Goal: Information Seeking & Learning: Check status

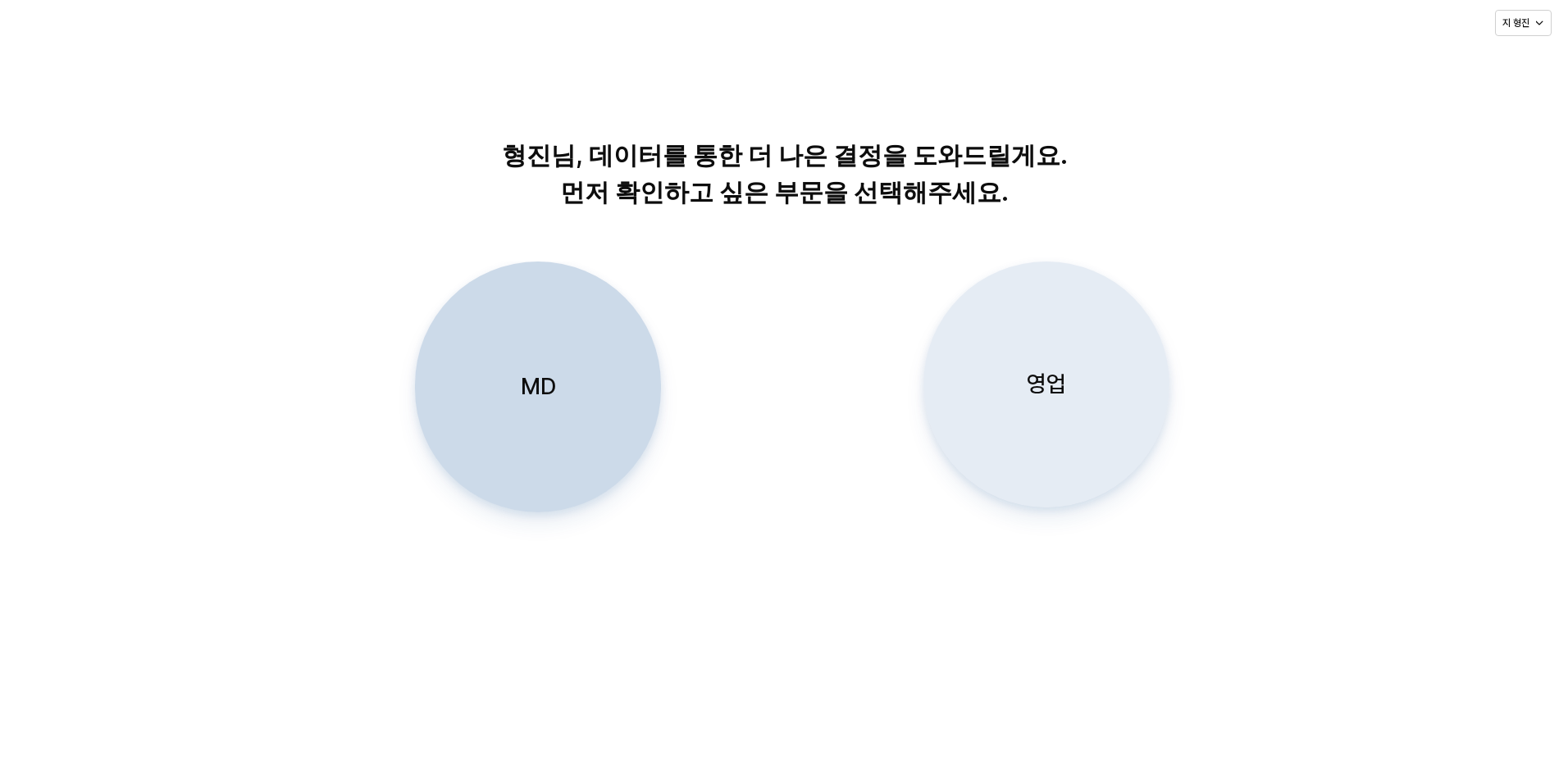
click at [1019, 386] on div "영업" at bounding box center [1047, 385] width 231 height 244
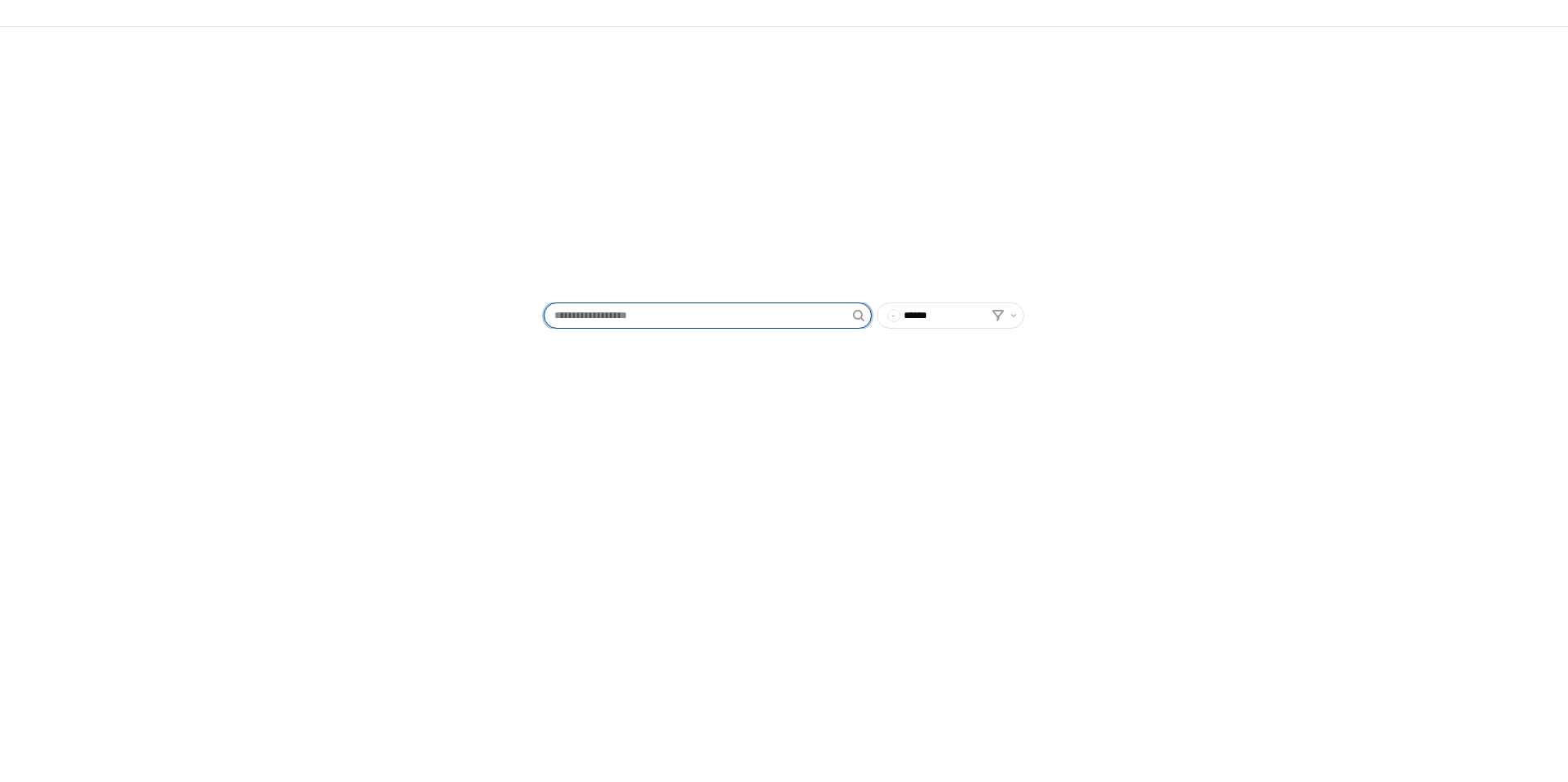
click at [636, 319] on input "App Frame" at bounding box center [699, 315] width 309 height 25
click at [770, 443] on div "- ******" at bounding box center [784, 404] width 1568 height 755
click at [613, 322] on input "App Frame" at bounding box center [699, 315] width 309 height 25
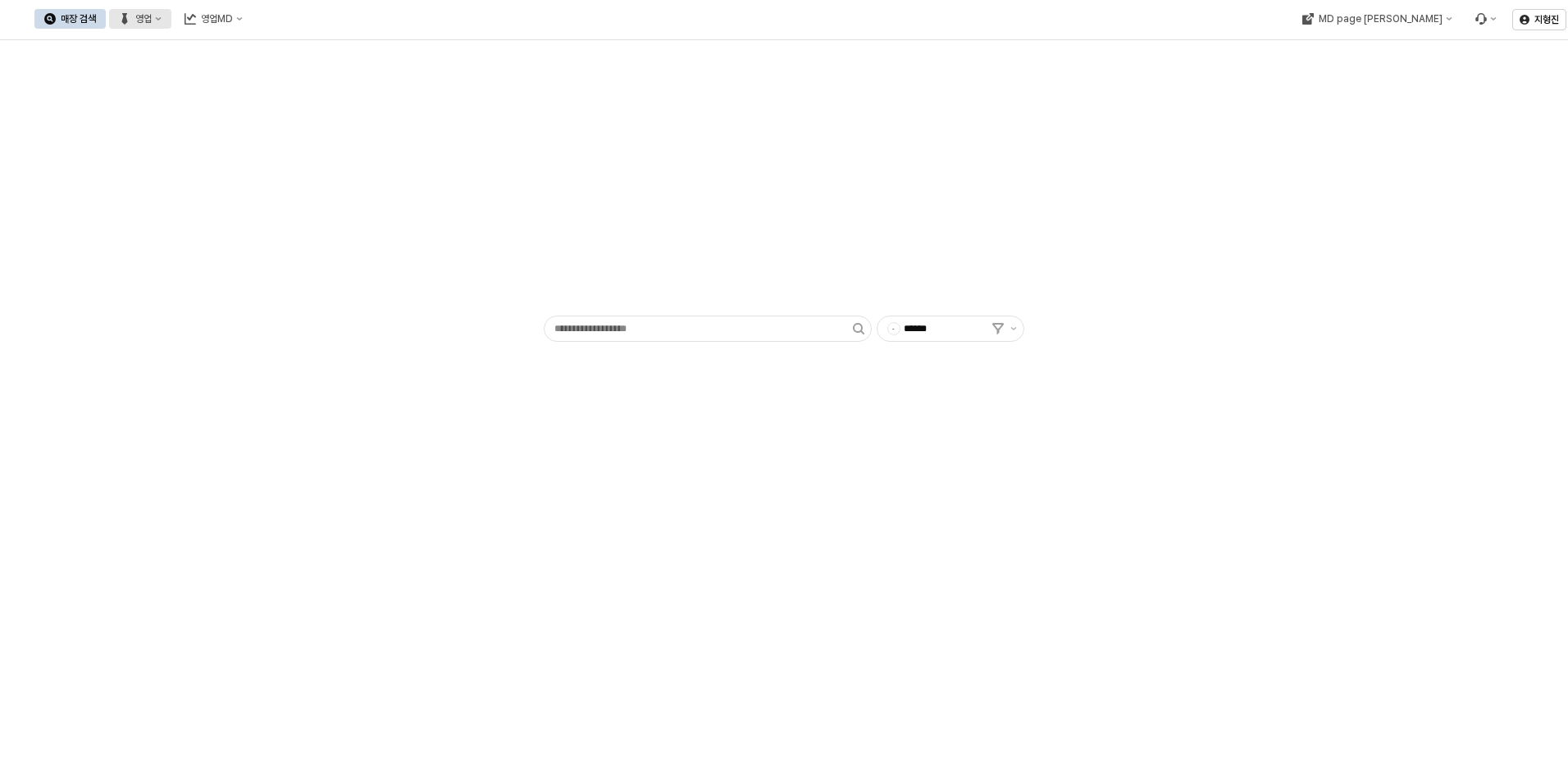
click at [152, 21] on div "영업" at bounding box center [143, 18] width 17 height 11
click at [324, 46] on div "목표매출 달성현황" at bounding box center [324, 49] width 87 height 13
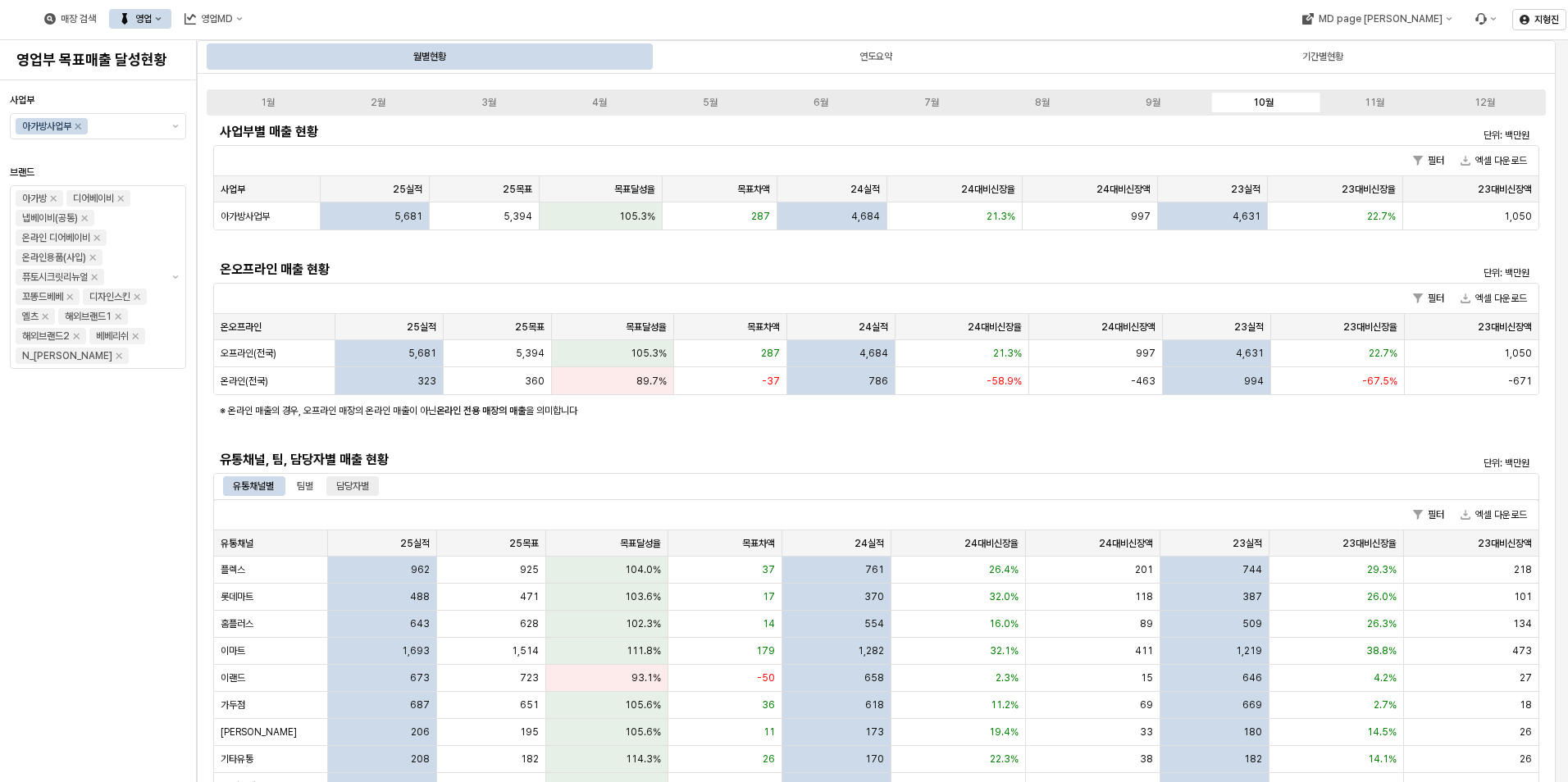
click at [344, 484] on div "담당자별" at bounding box center [352, 485] width 32 height 19
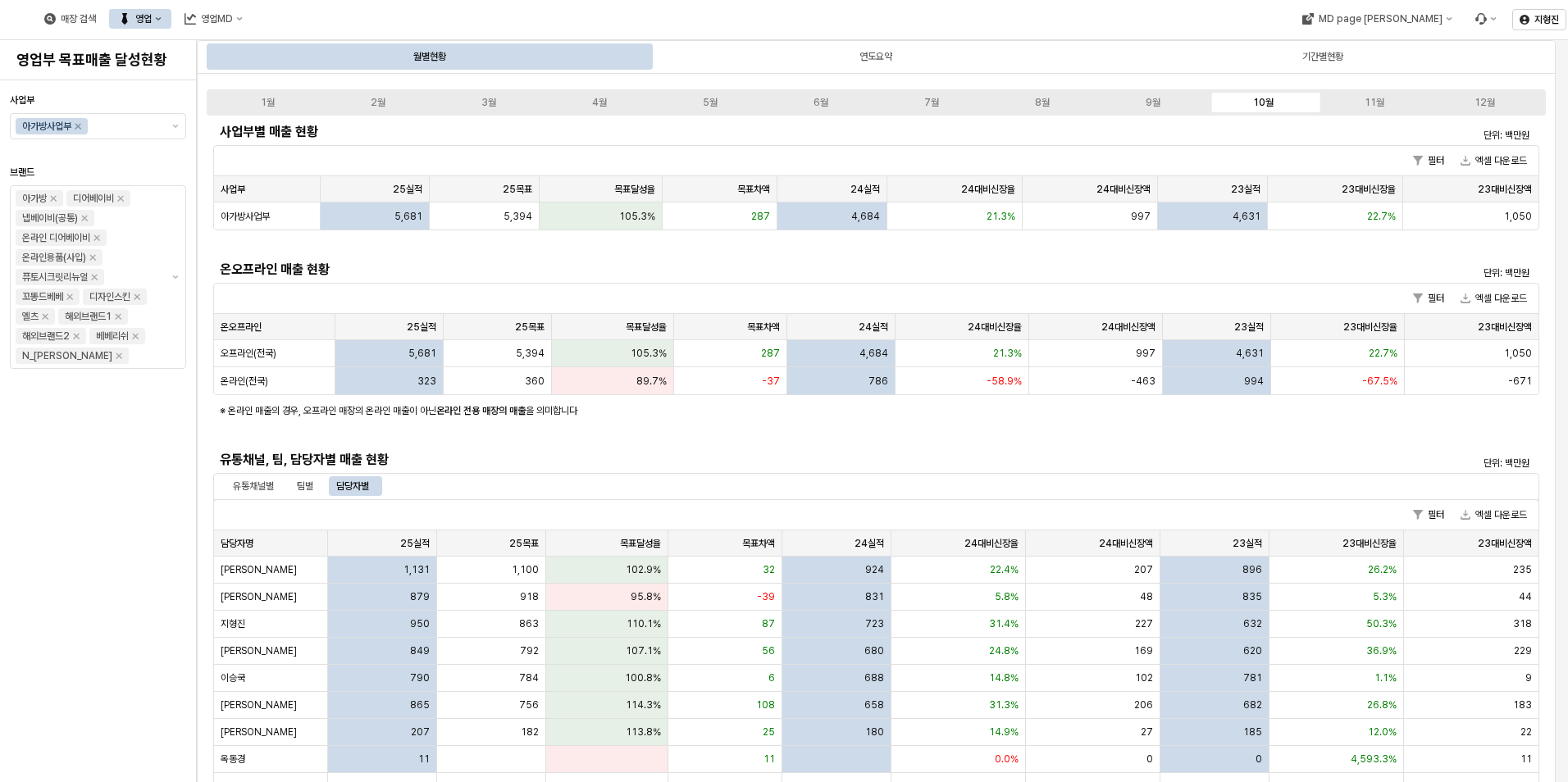
click at [152, 20] on div "영업" at bounding box center [143, 18] width 17 height 11
click at [311, 80] on div "매장상세 현황" at bounding box center [324, 77] width 87 height 13
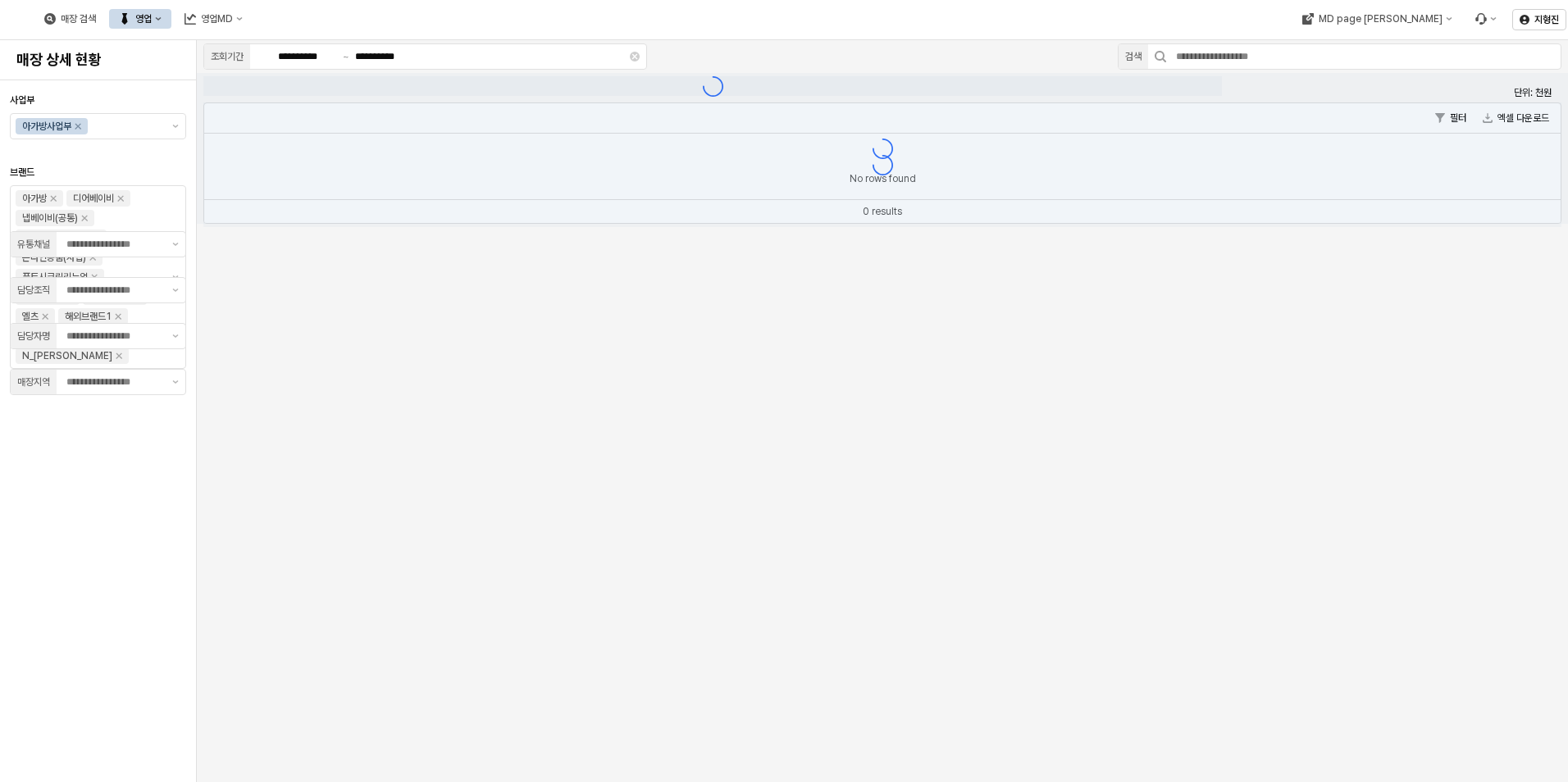
type input "**"
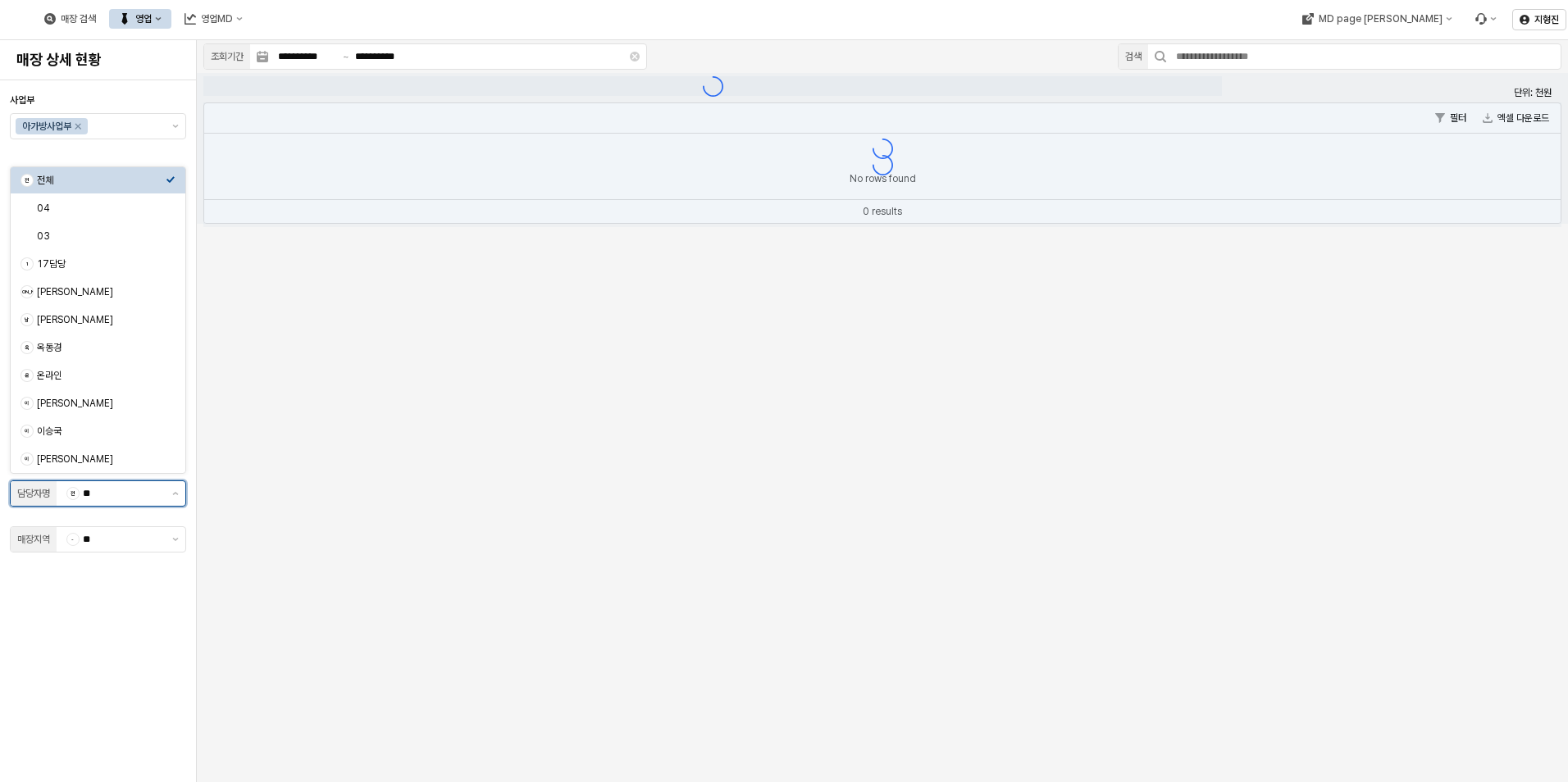
click at [126, 499] on input "**" at bounding box center [123, 494] width 80 height 17
click at [77, 432] on div "지형진" at bounding box center [101, 433] width 129 height 13
type input "***"
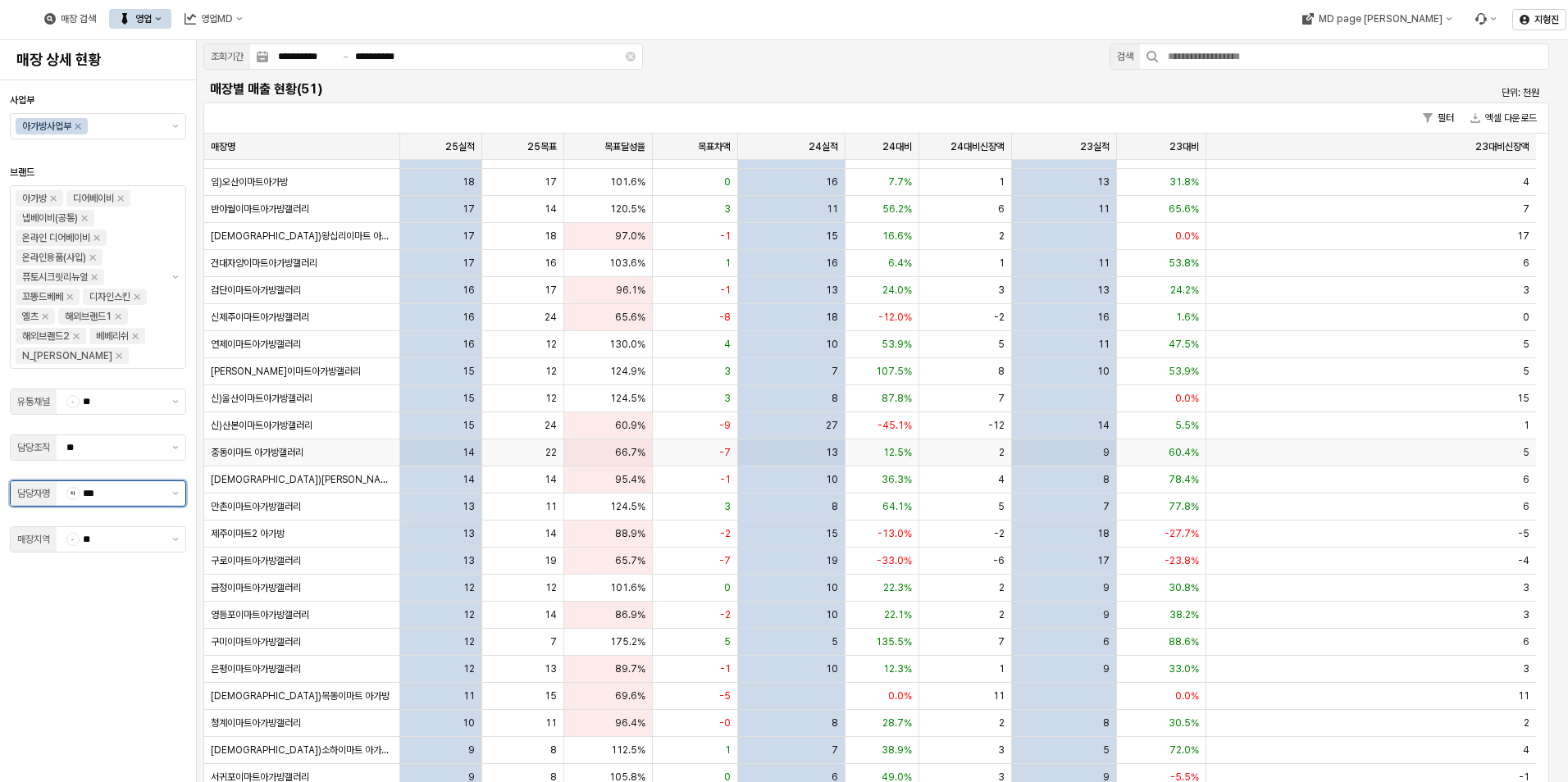
scroll to position [706, 0]
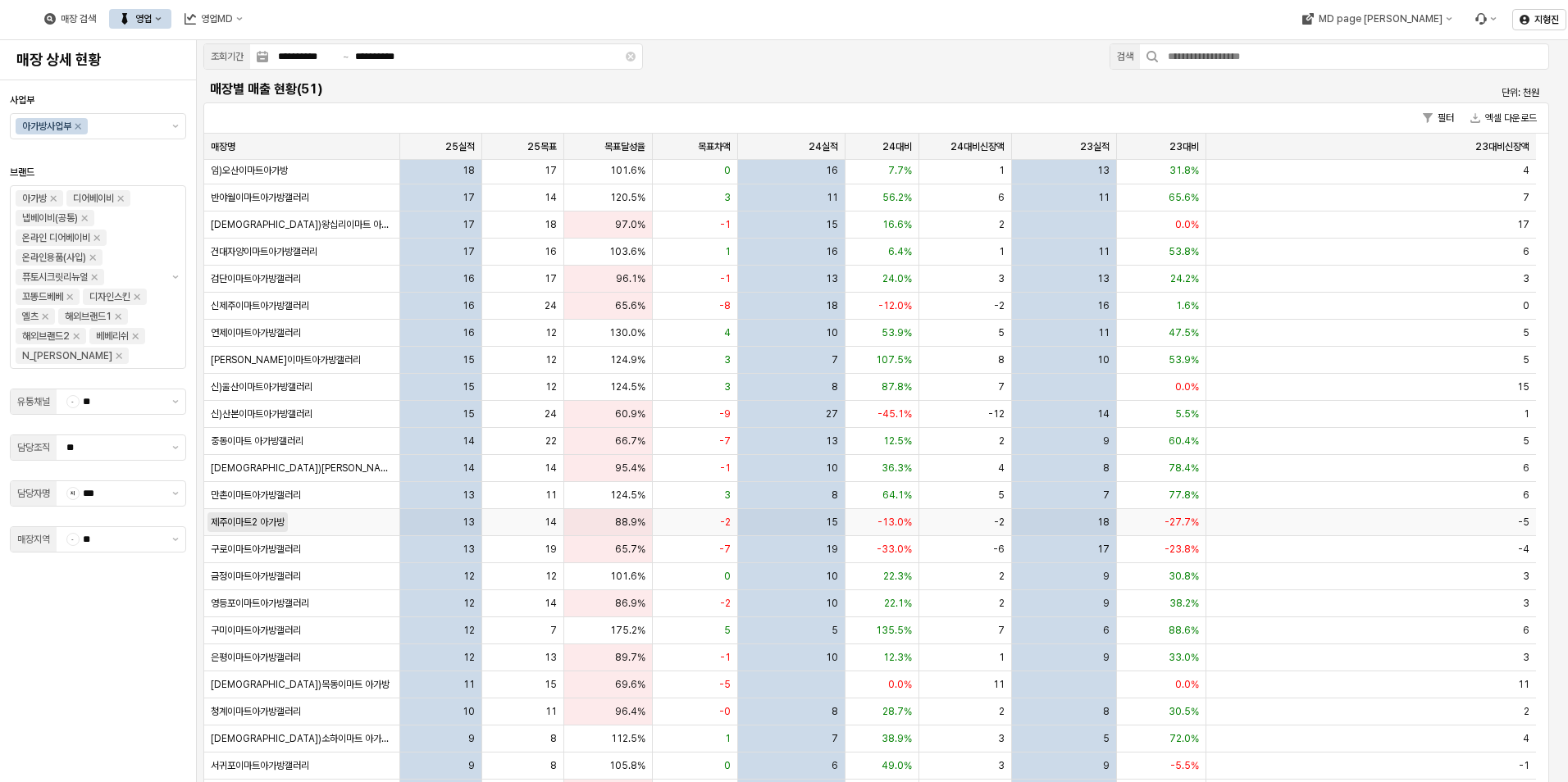
click at [263, 527] on span "제주이마트2 아가방" at bounding box center [248, 522] width 74 height 13
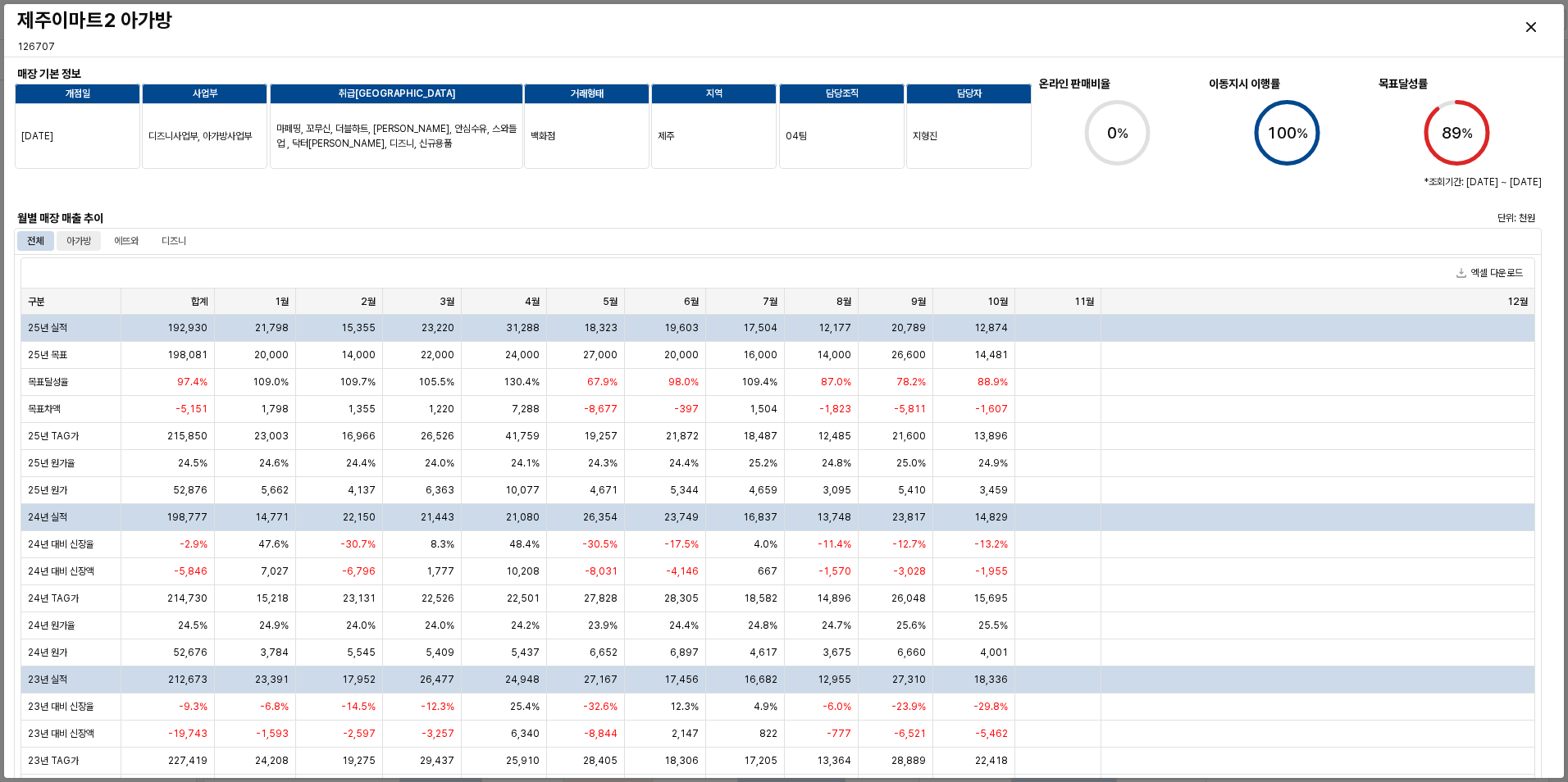
click at [90, 244] on div "아가방" at bounding box center [79, 240] width 25 height 19
click at [184, 245] on div "디즈니" at bounding box center [174, 240] width 25 height 19
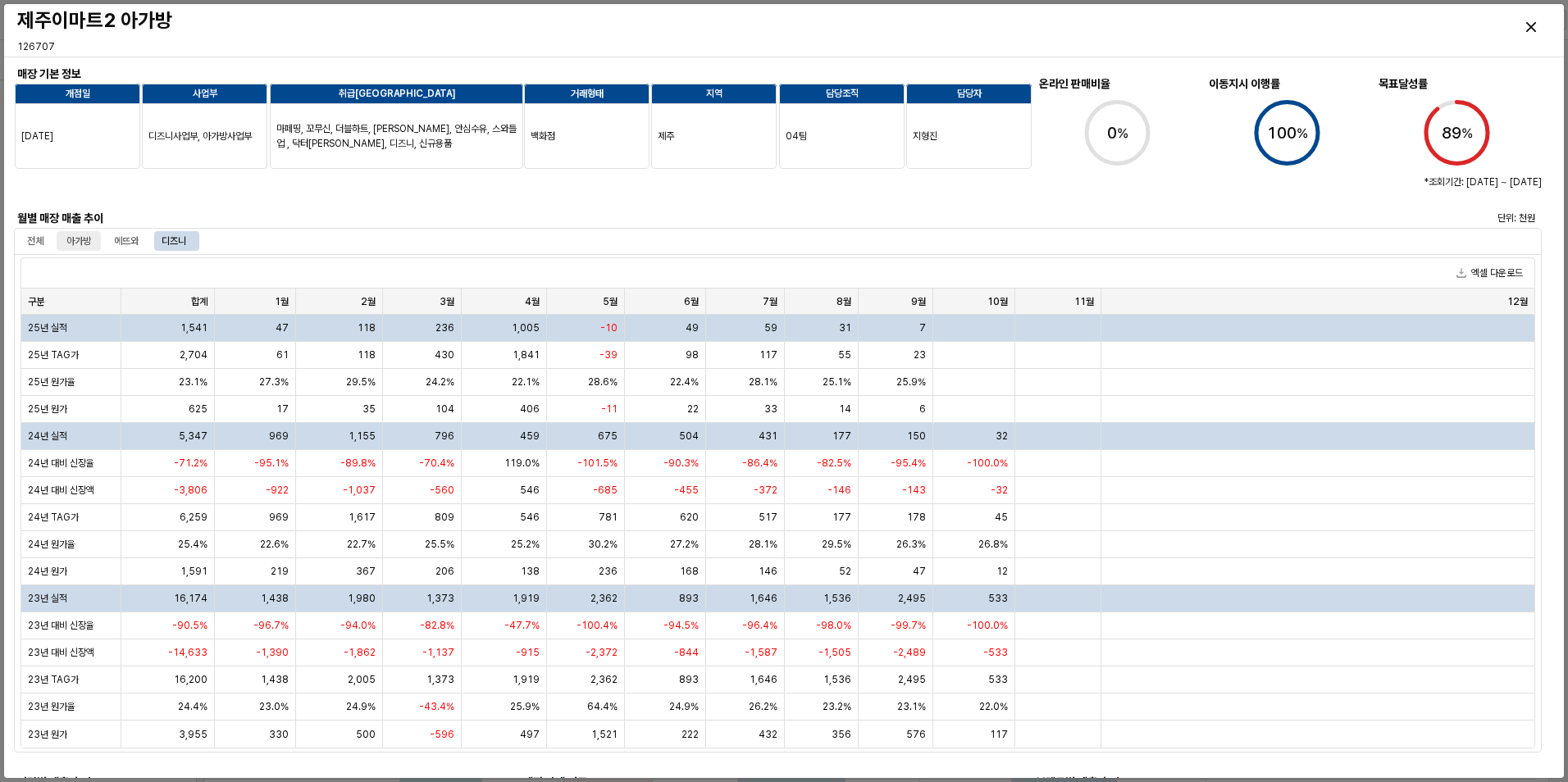
click at [85, 240] on div "아가방" at bounding box center [79, 240] width 25 height 19
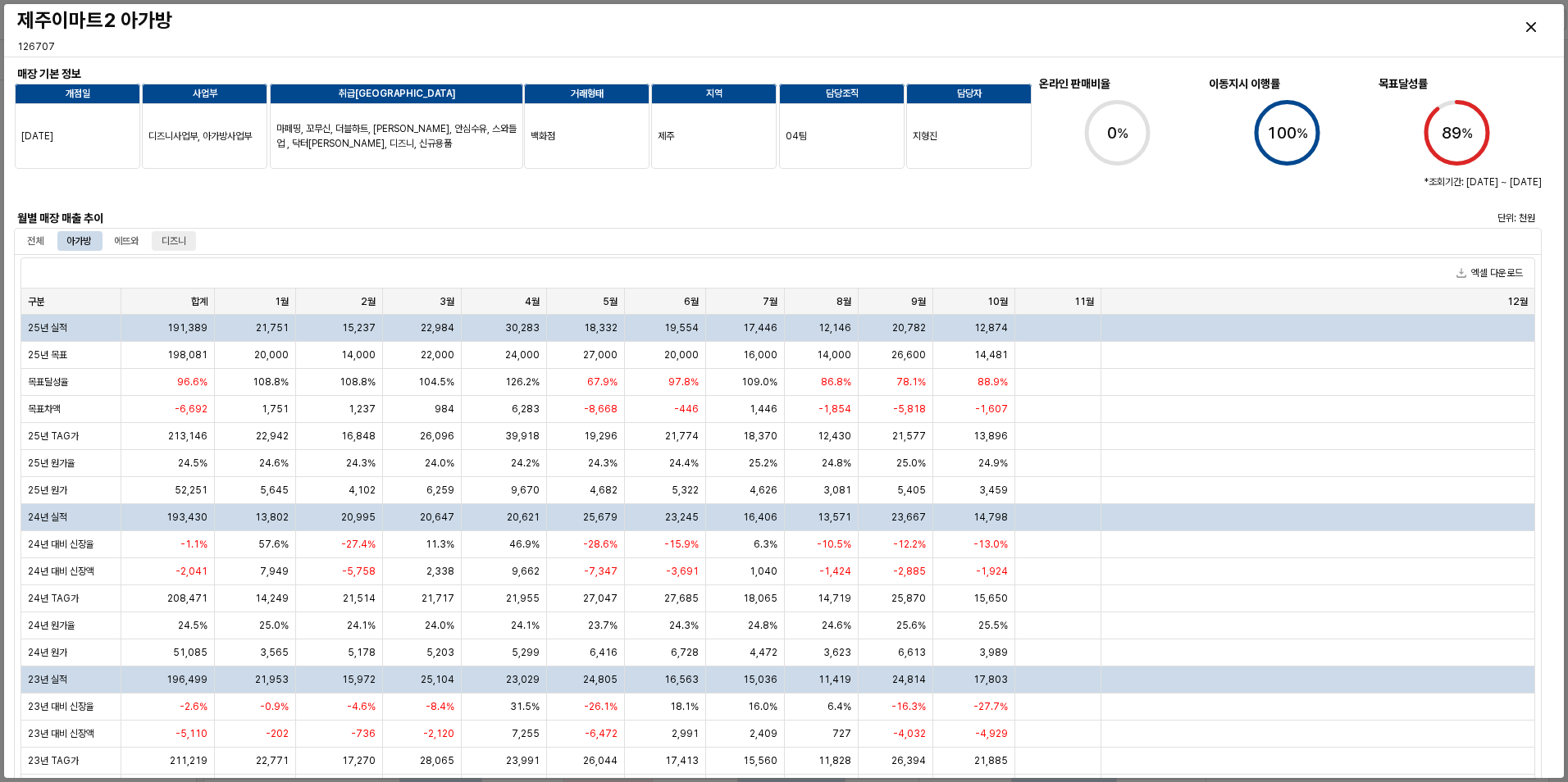
click at [185, 241] on div "디즈니" at bounding box center [174, 240] width 25 height 19
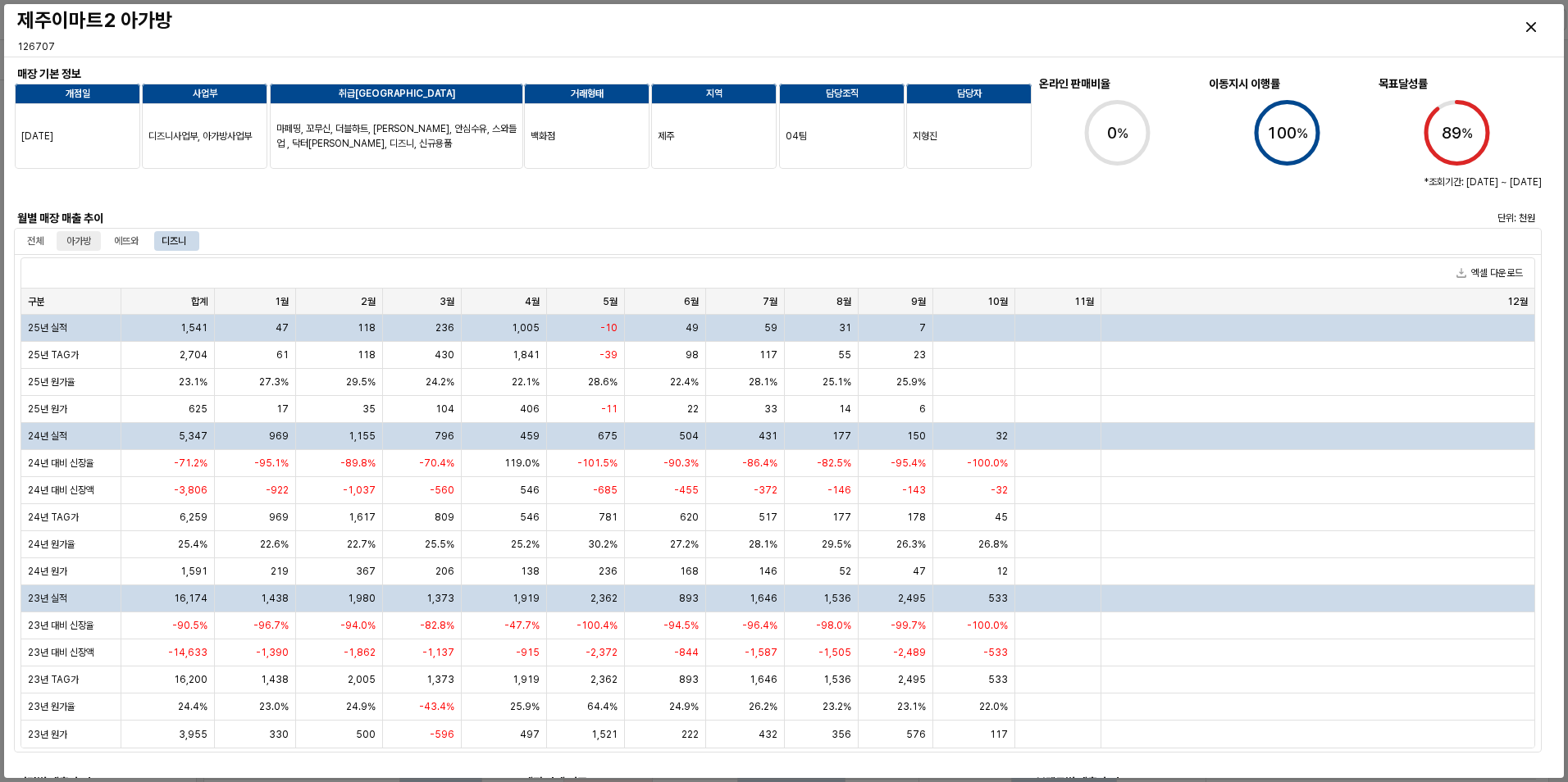
click at [92, 240] on div "아가방" at bounding box center [79, 240] width 44 height 19
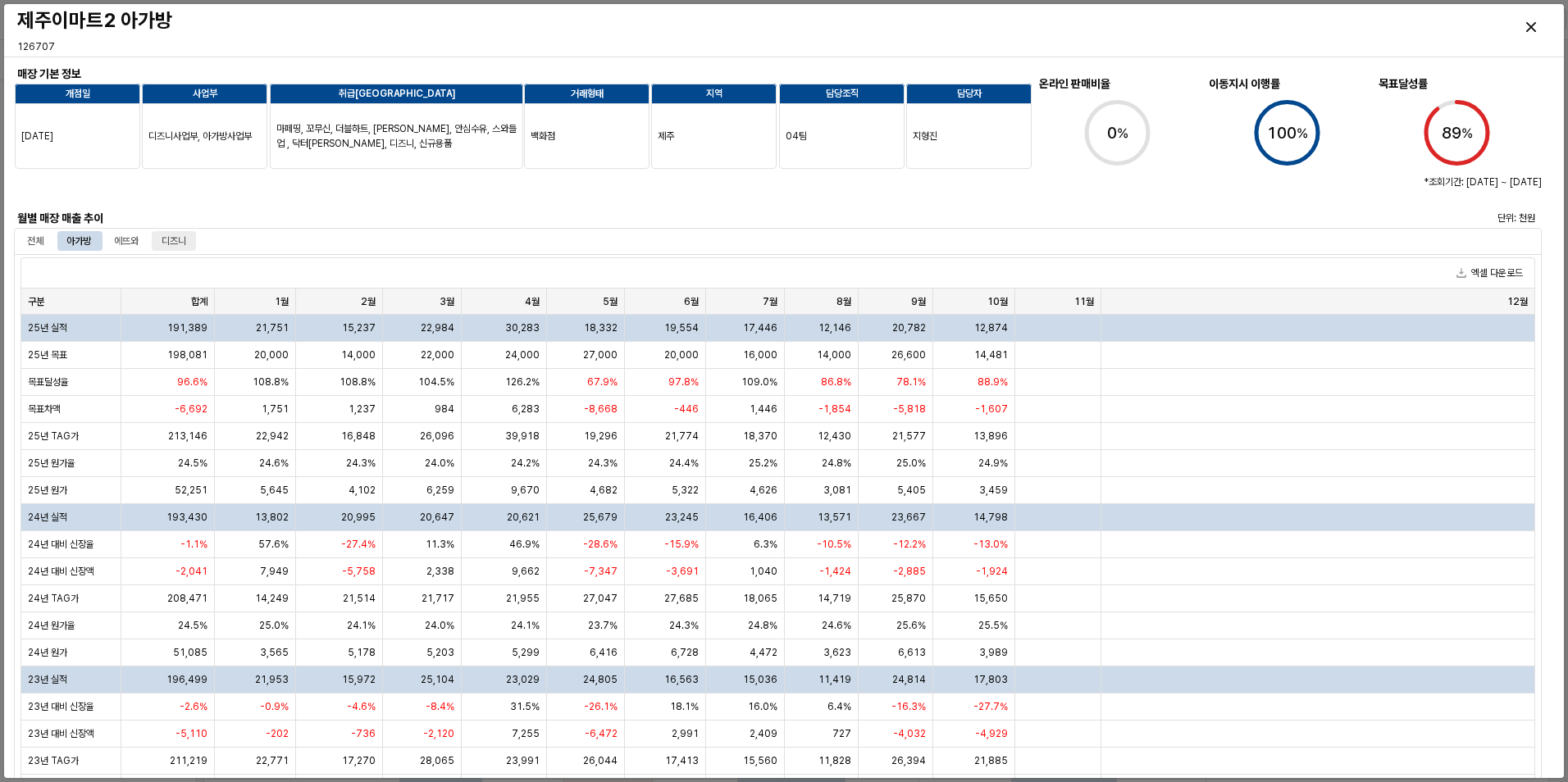
click at [160, 240] on div "디즈니" at bounding box center [174, 240] width 44 height 19
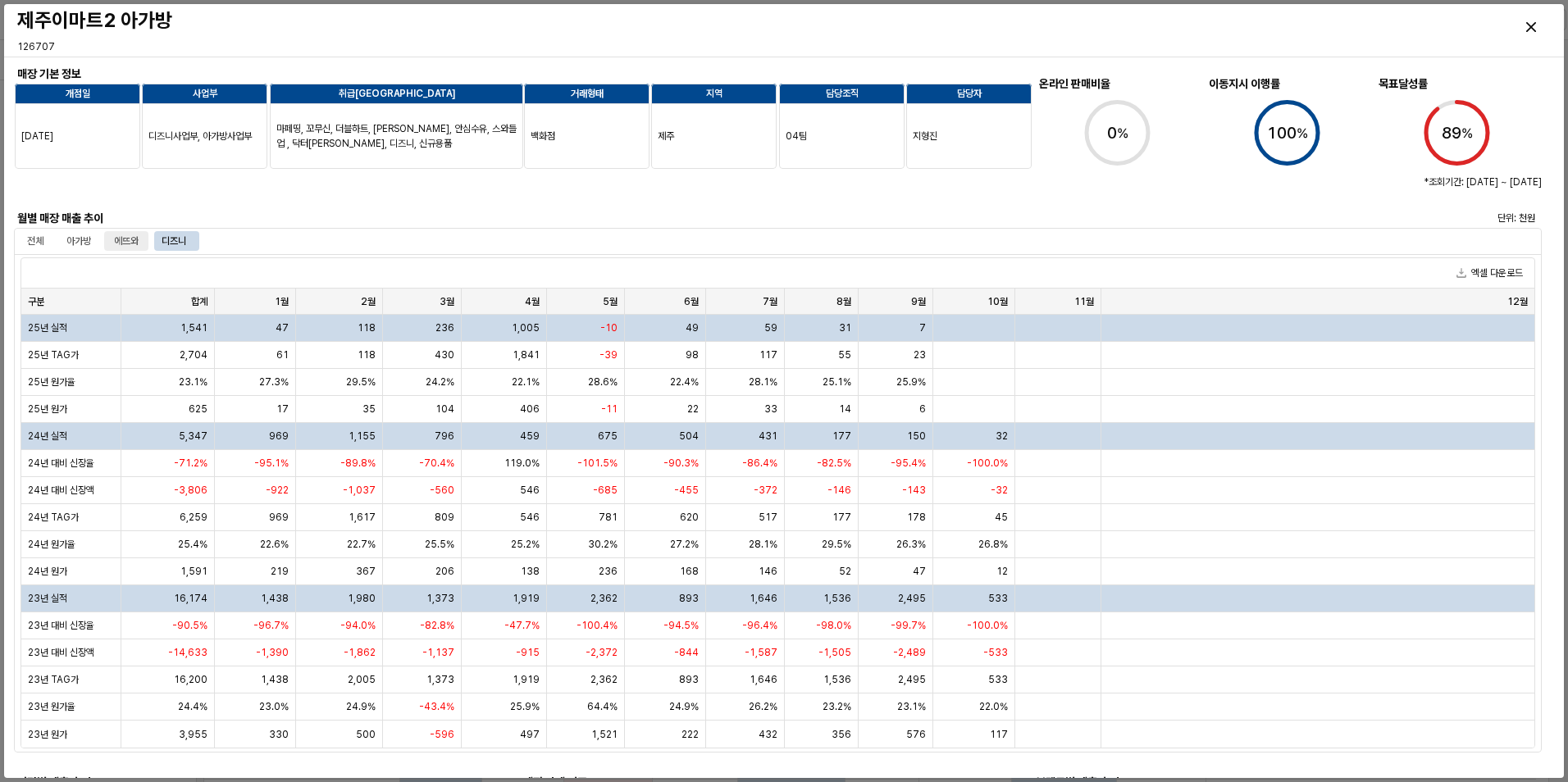
click at [122, 242] on div "에뜨와" at bounding box center [126, 240] width 25 height 19
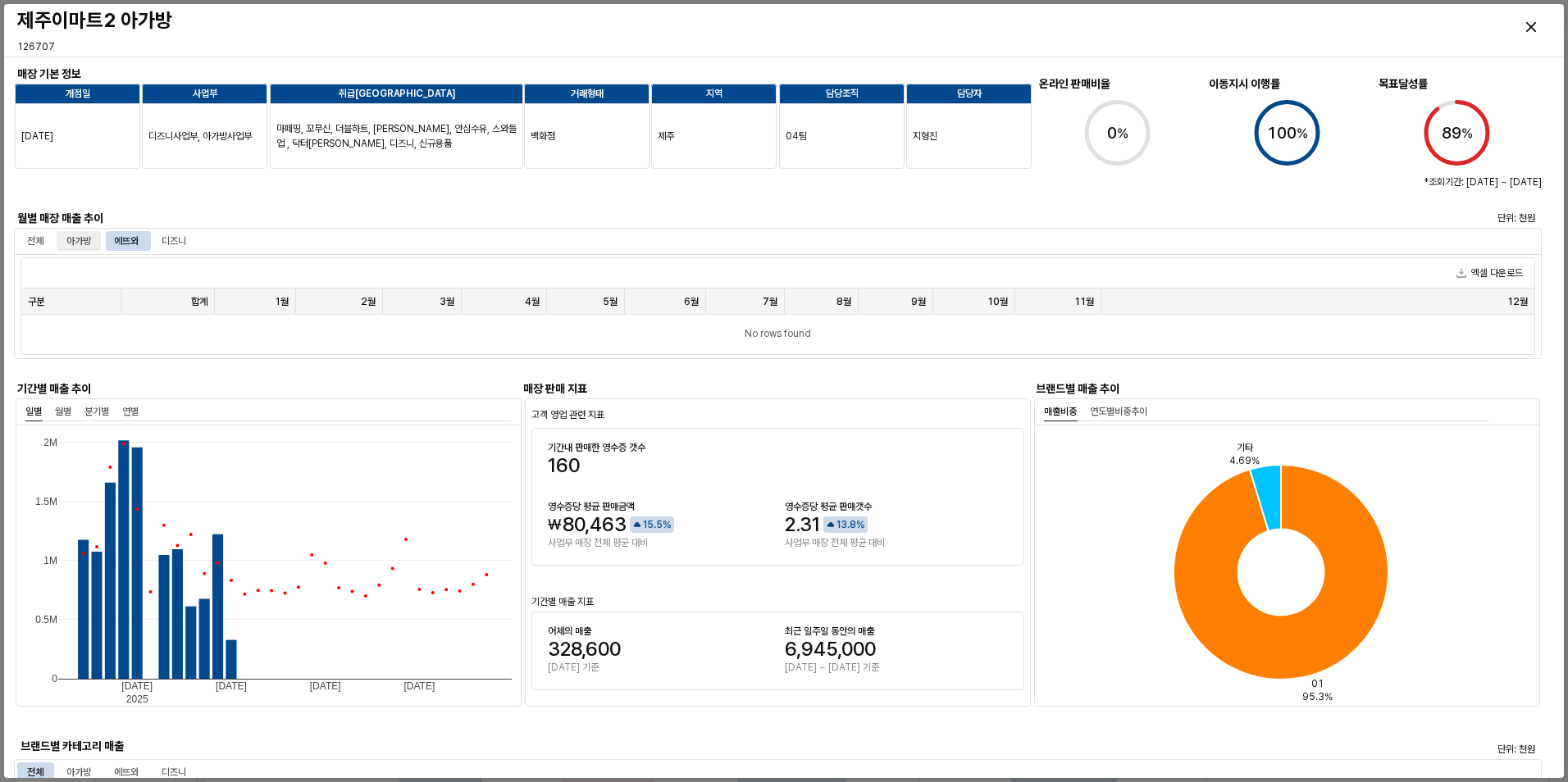
click at [81, 242] on div "아가방" at bounding box center [79, 240] width 25 height 19
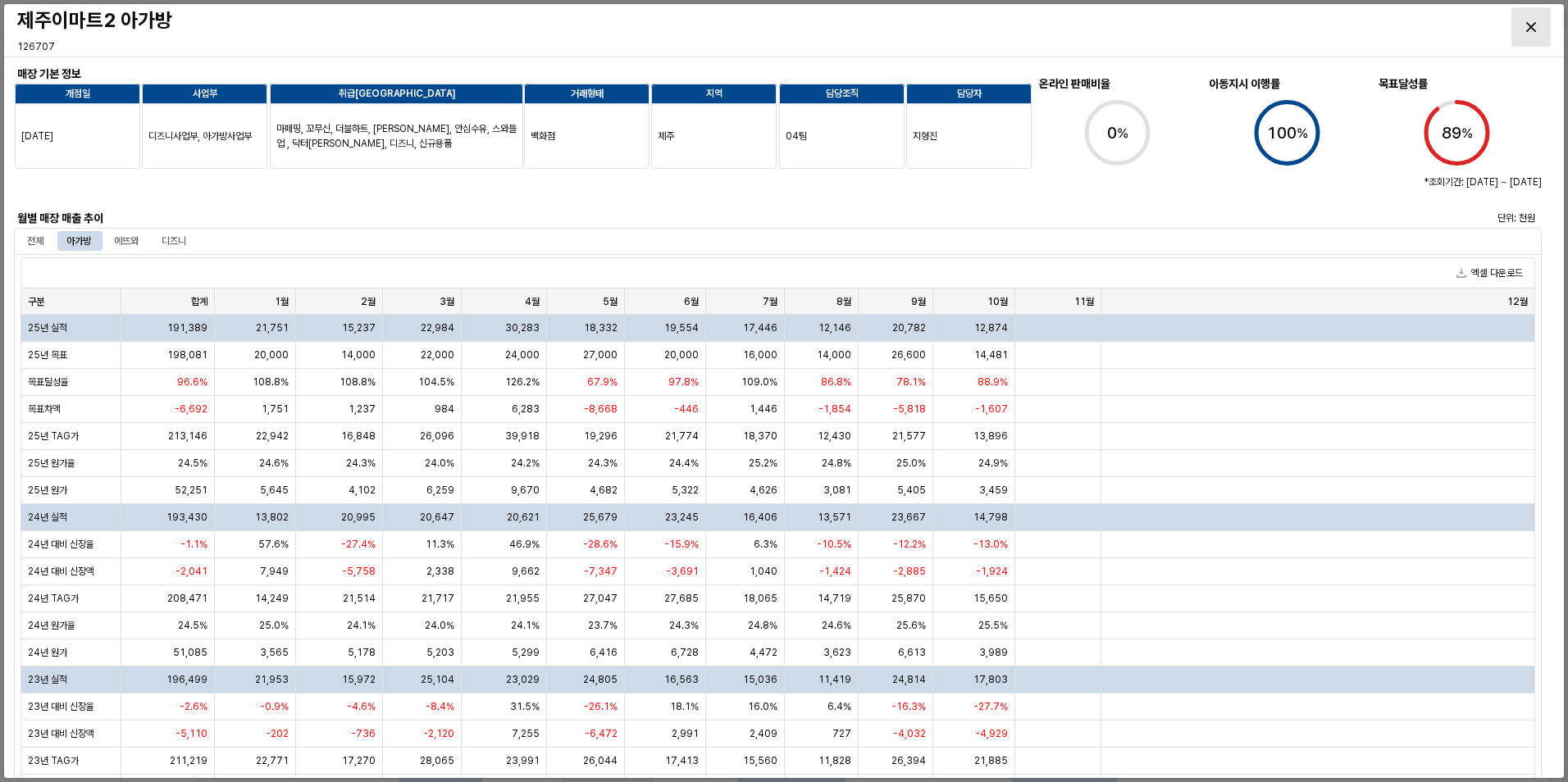
click at [1537, 24] on div "Close" at bounding box center [1531, 27] width 38 height 38
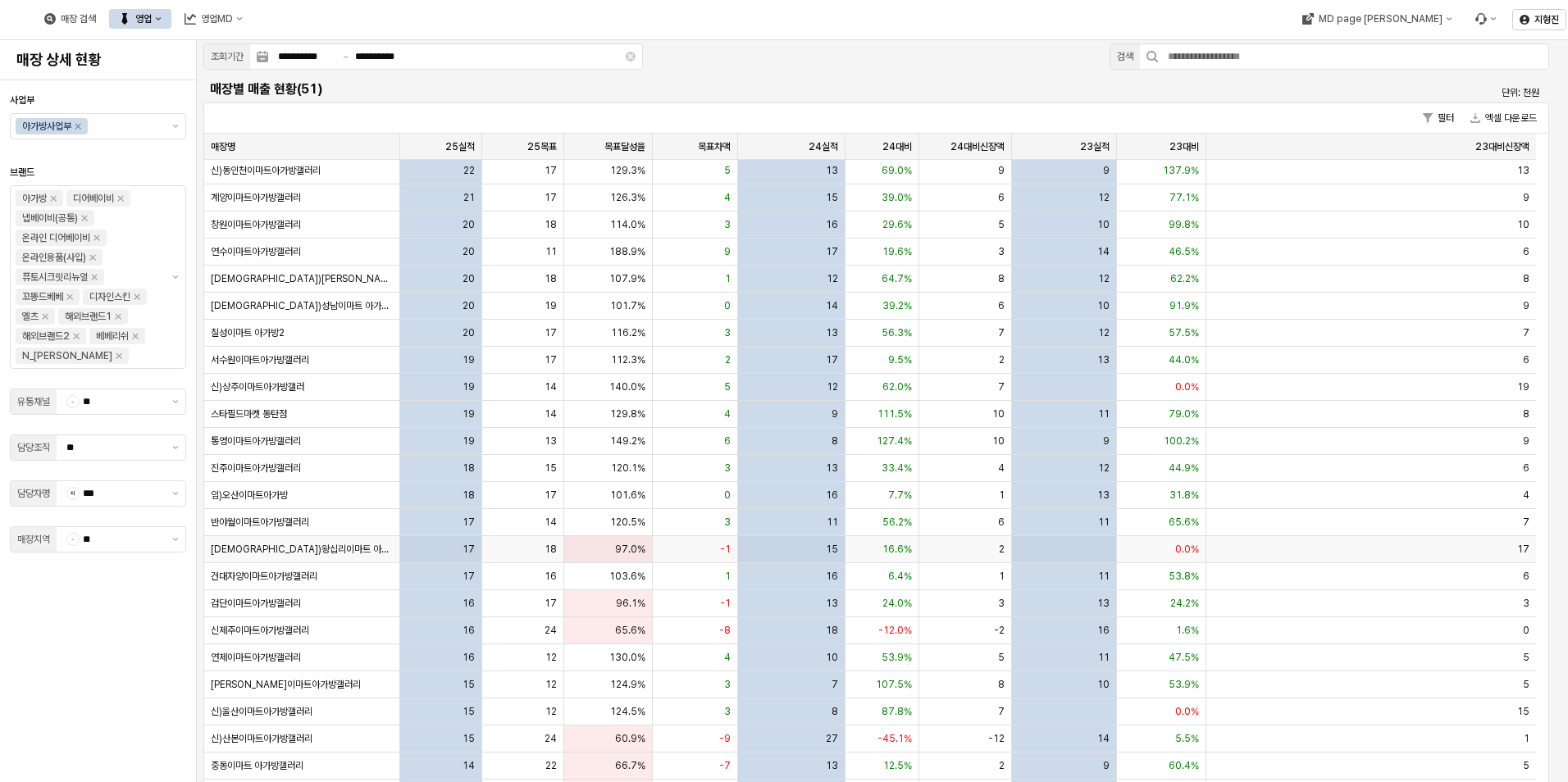
scroll to position [410, 0]
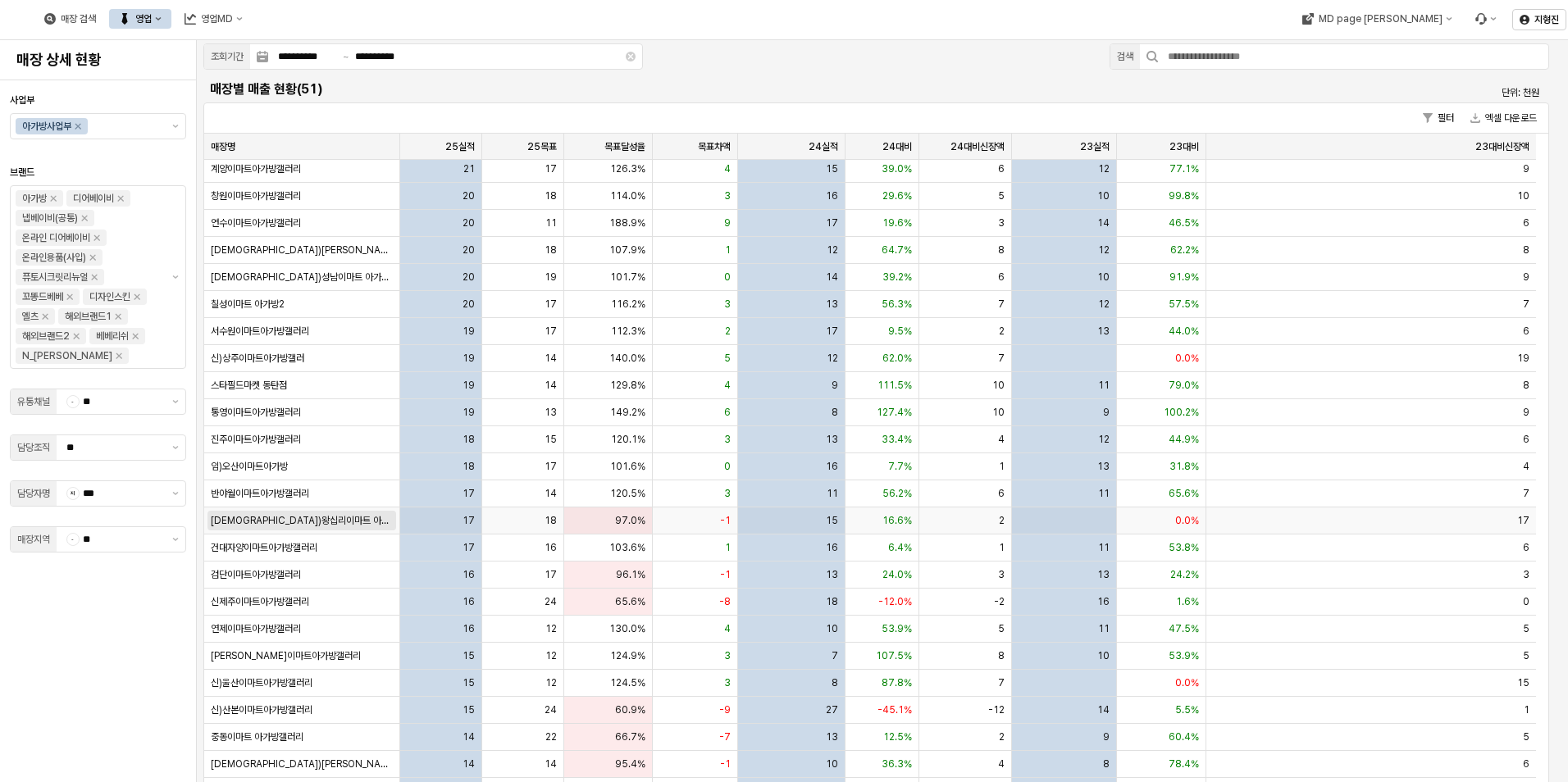
click at [280, 521] on span "[DEMOGRAPHIC_DATA])왕십리이마트 아가방" at bounding box center [301, 520] width 182 height 13
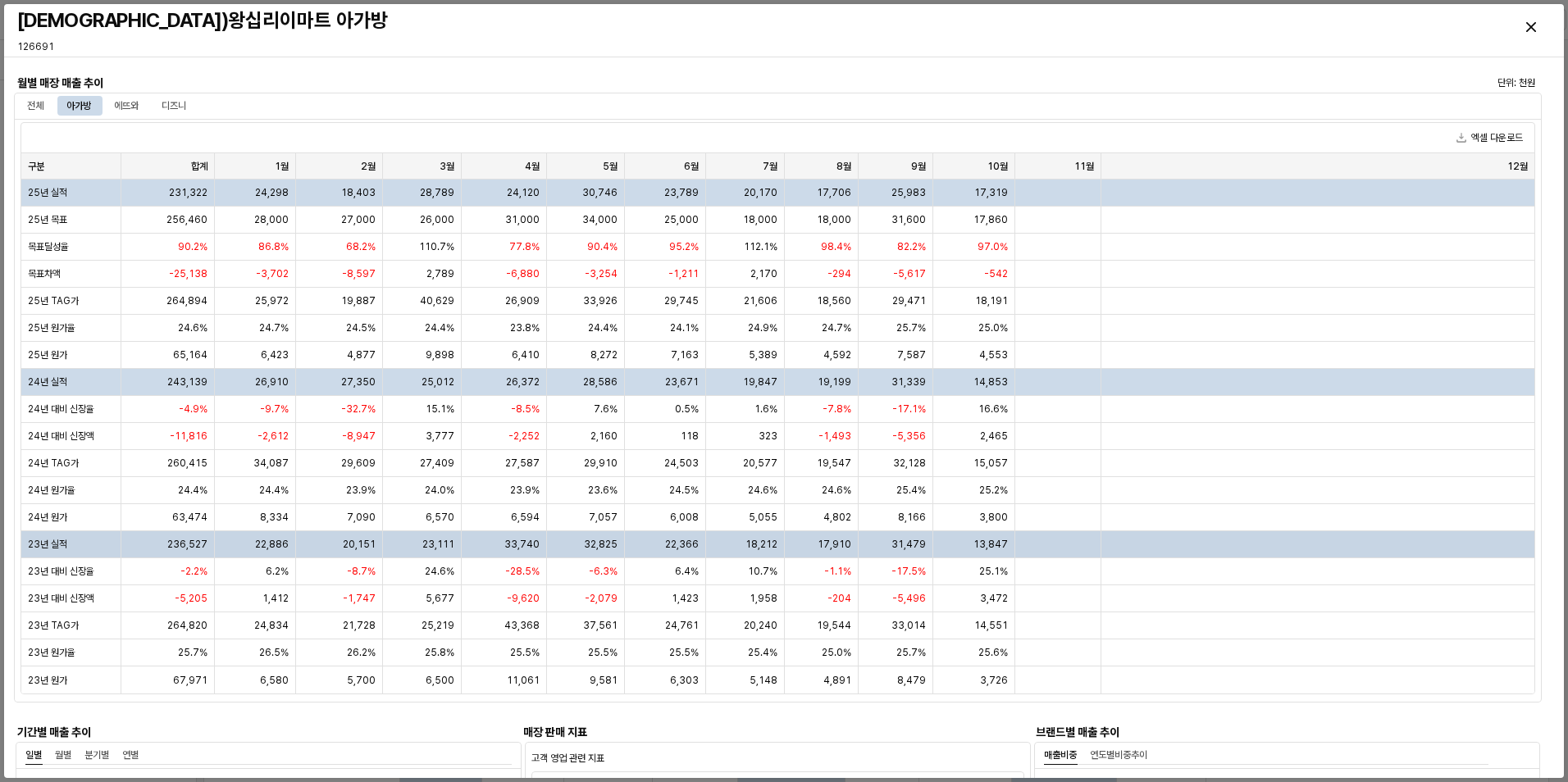
scroll to position [164, 0]
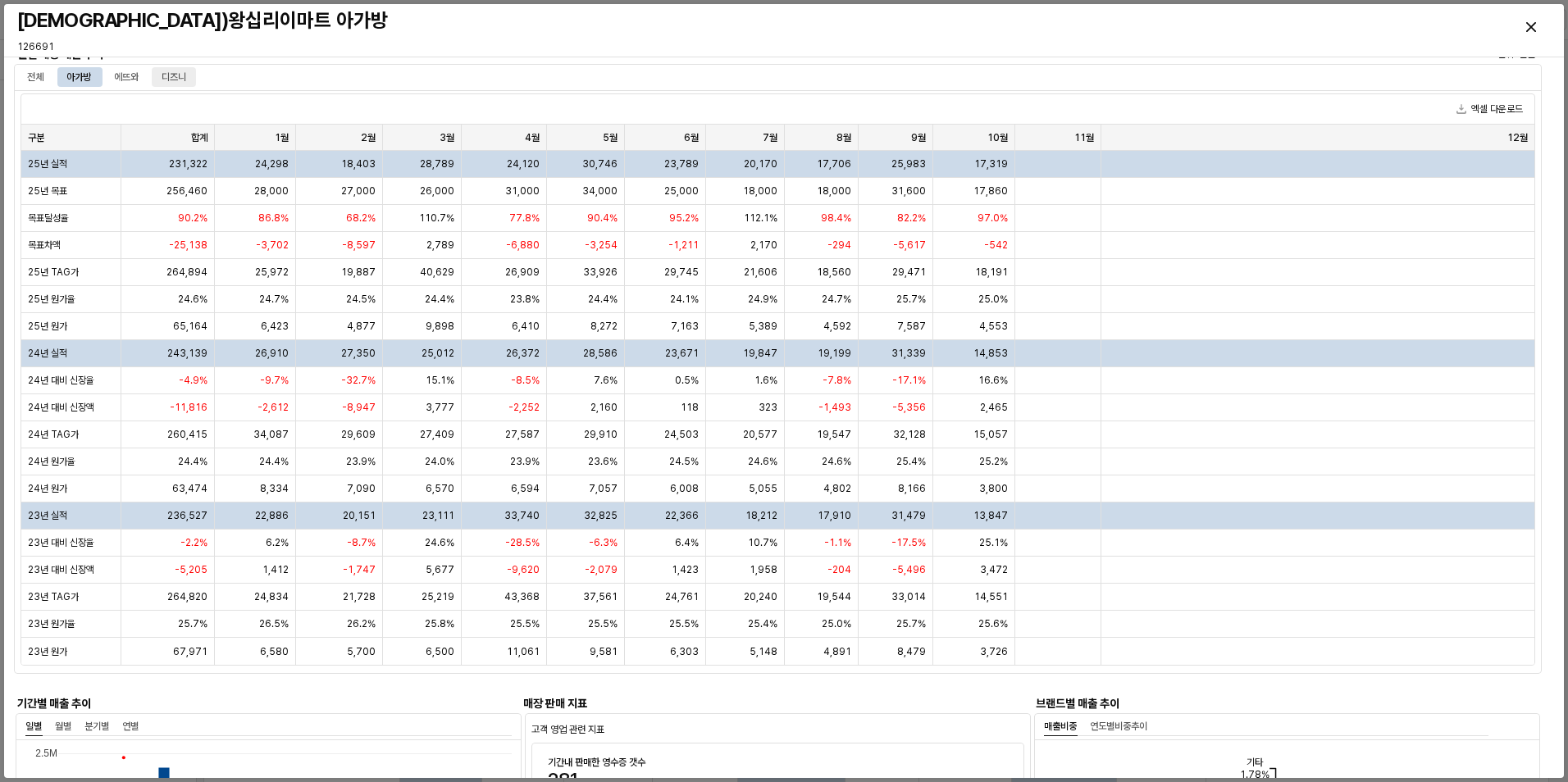
click at [174, 76] on div "디즈니" at bounding box center [174, 77] width 25 height 19
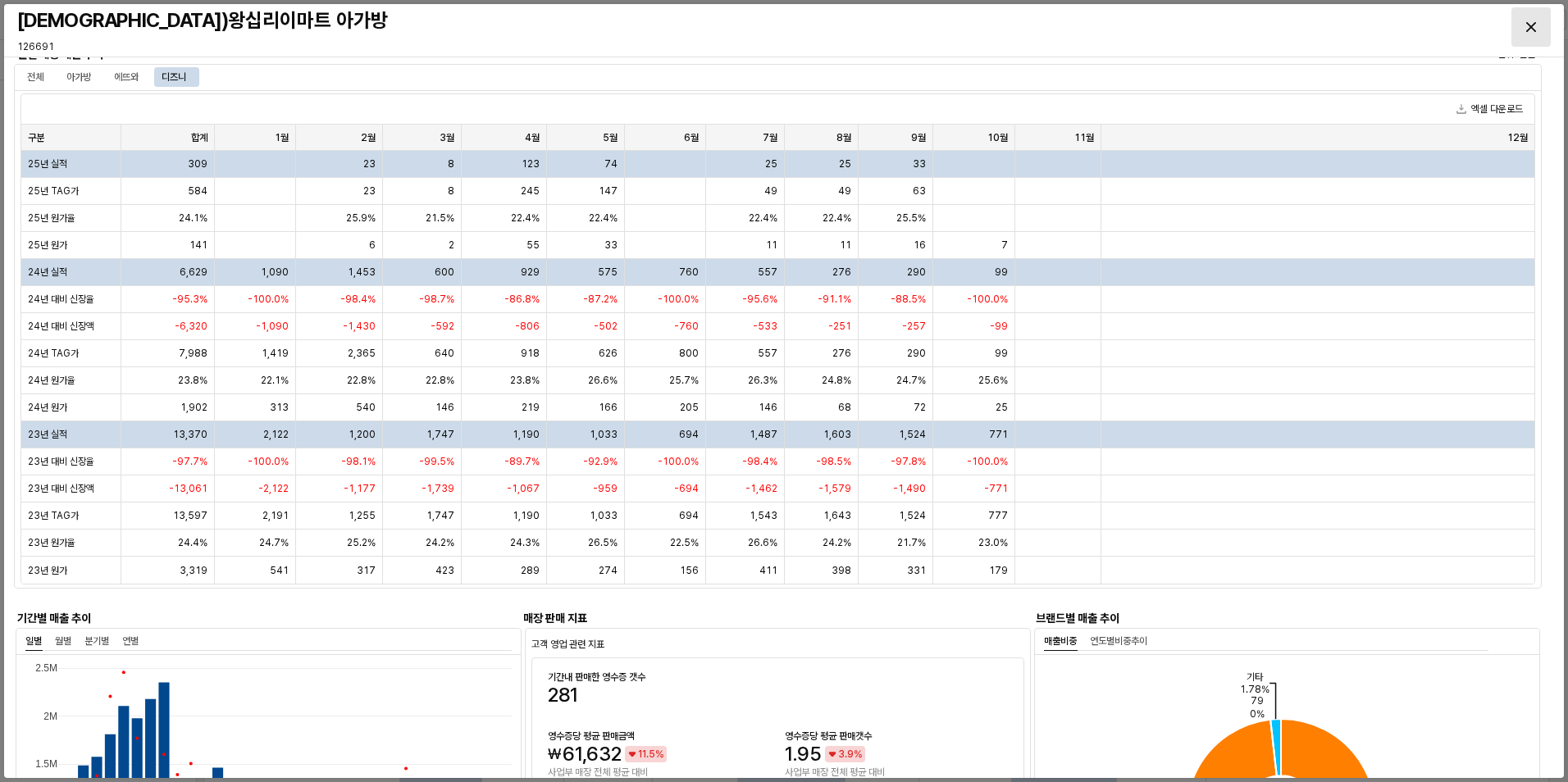
click at [1535, 18] on div "Close" at bounding box center [1531, 27] width 38 height 38
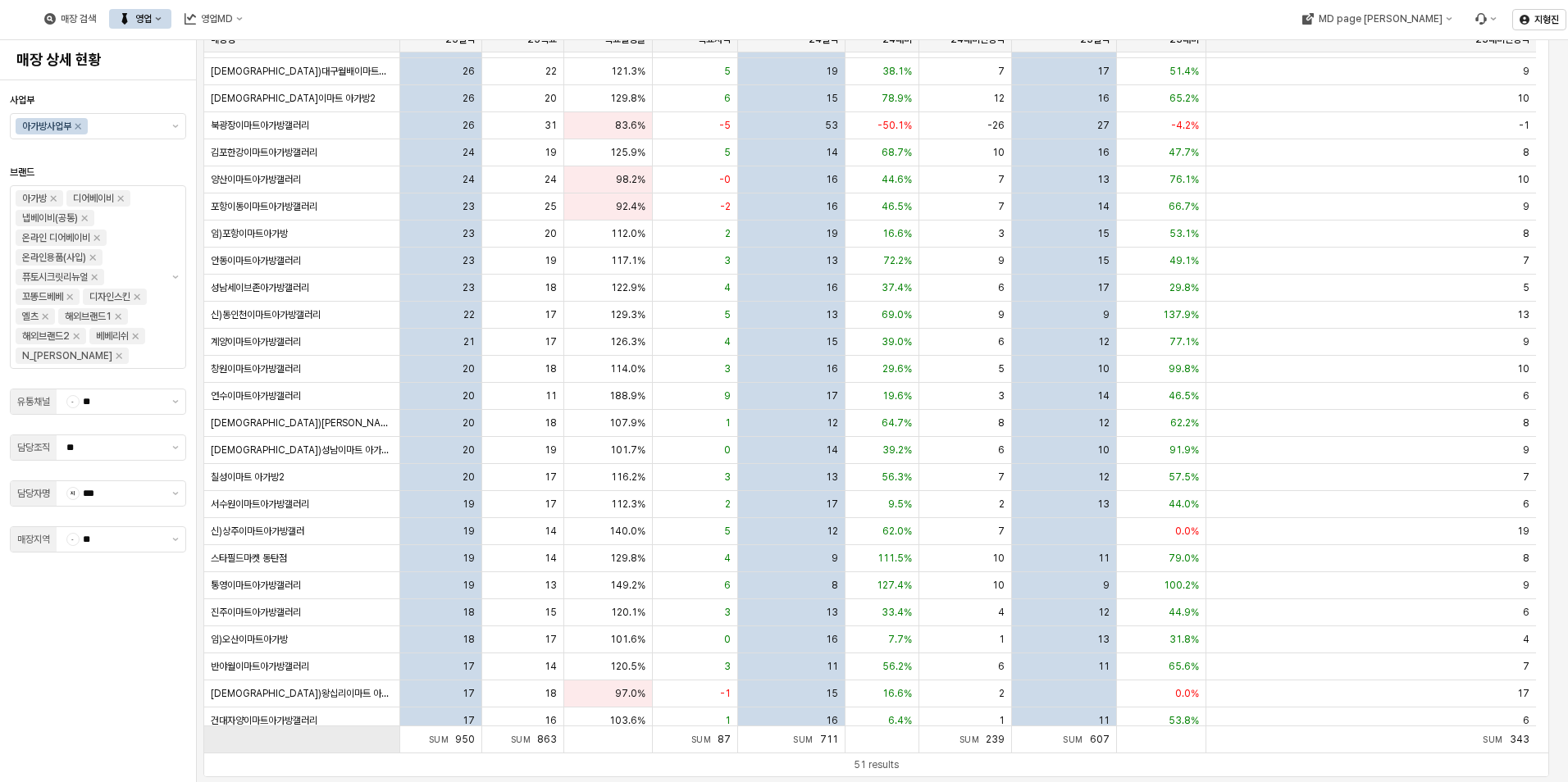
scroll to position [0, 0]
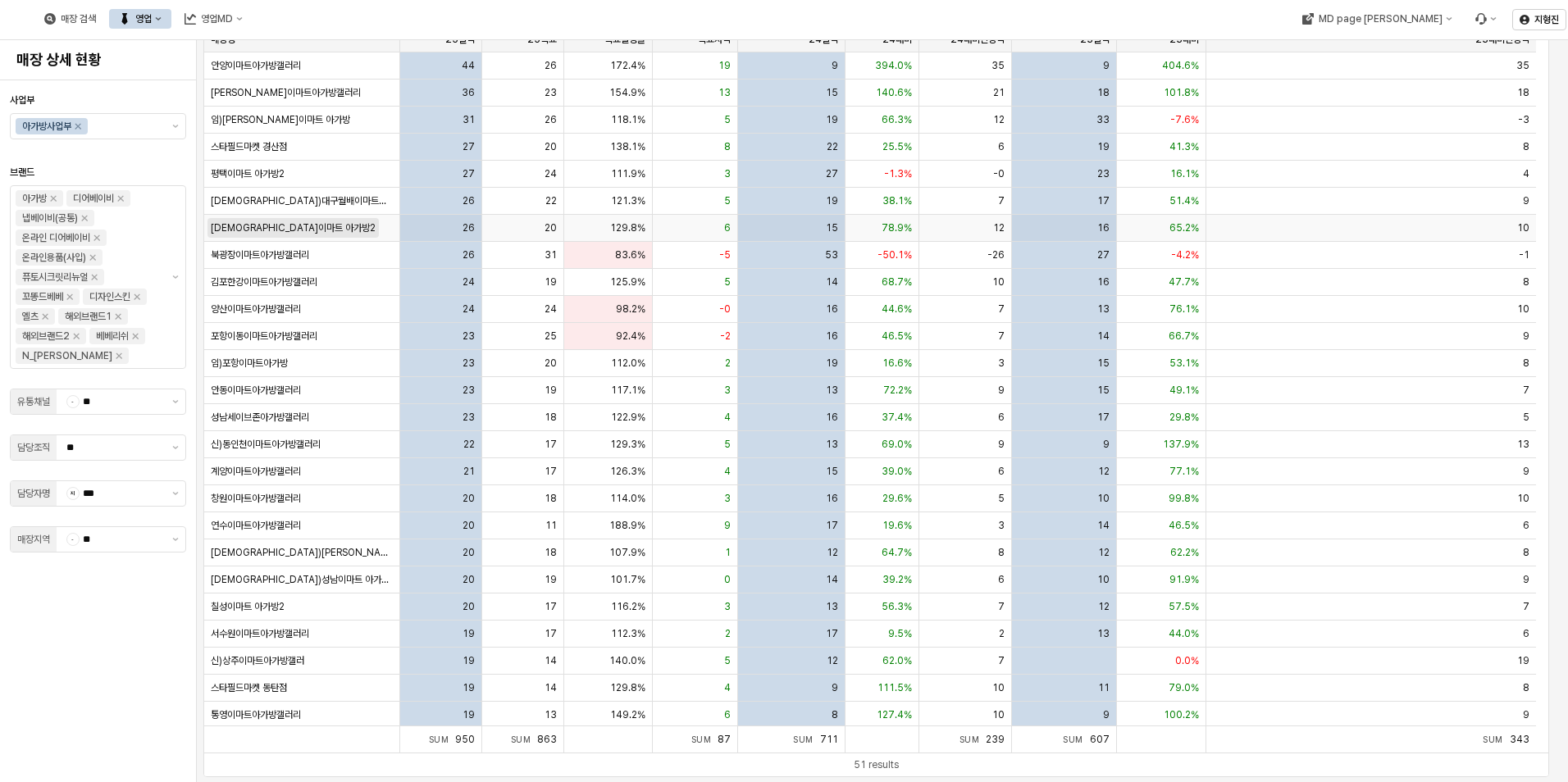
click at [265, 233] on span "[DEMOGRAPHIC_DATA]이마트 아가방2" at bounding box center [293, 228] width 165 height 13
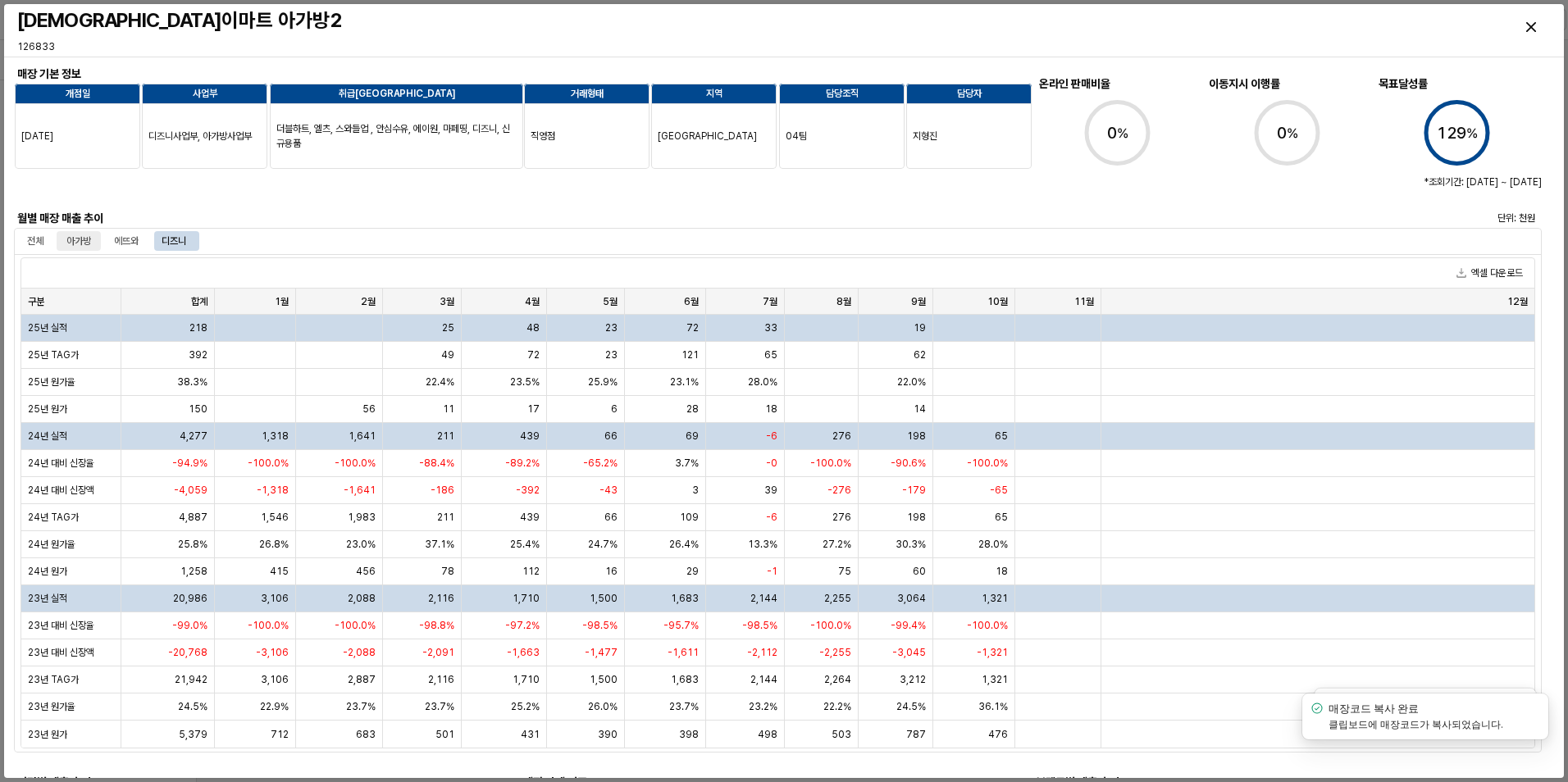
click at [72, 243] on div "아가방" at bounding box center [79, 240] width 25 height 19
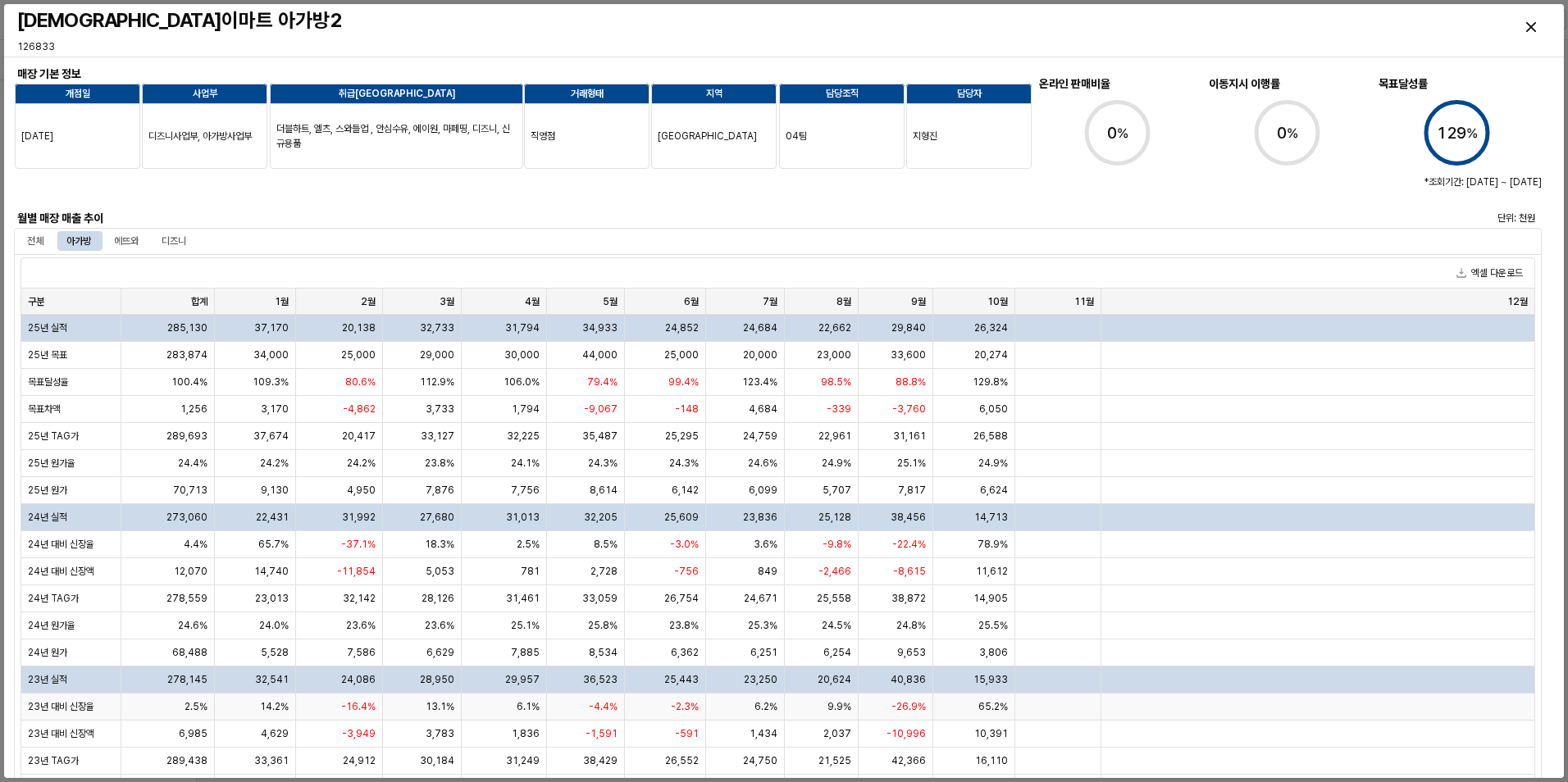
scroll to position [107, 0]
drag, startPoint x: 161, startPoint y: 32, endPoint x: 183, endPoint y: 33, distance: 22.0
click at [161, 32] on h3 "[DEMOGRAPHIC_DATA]이마트 아가방2" at bounding box center [591, 20] width 1147 height 23
click at [1535, 32] on div "Close" at bounding box center [1531, 27] width 38 height 38
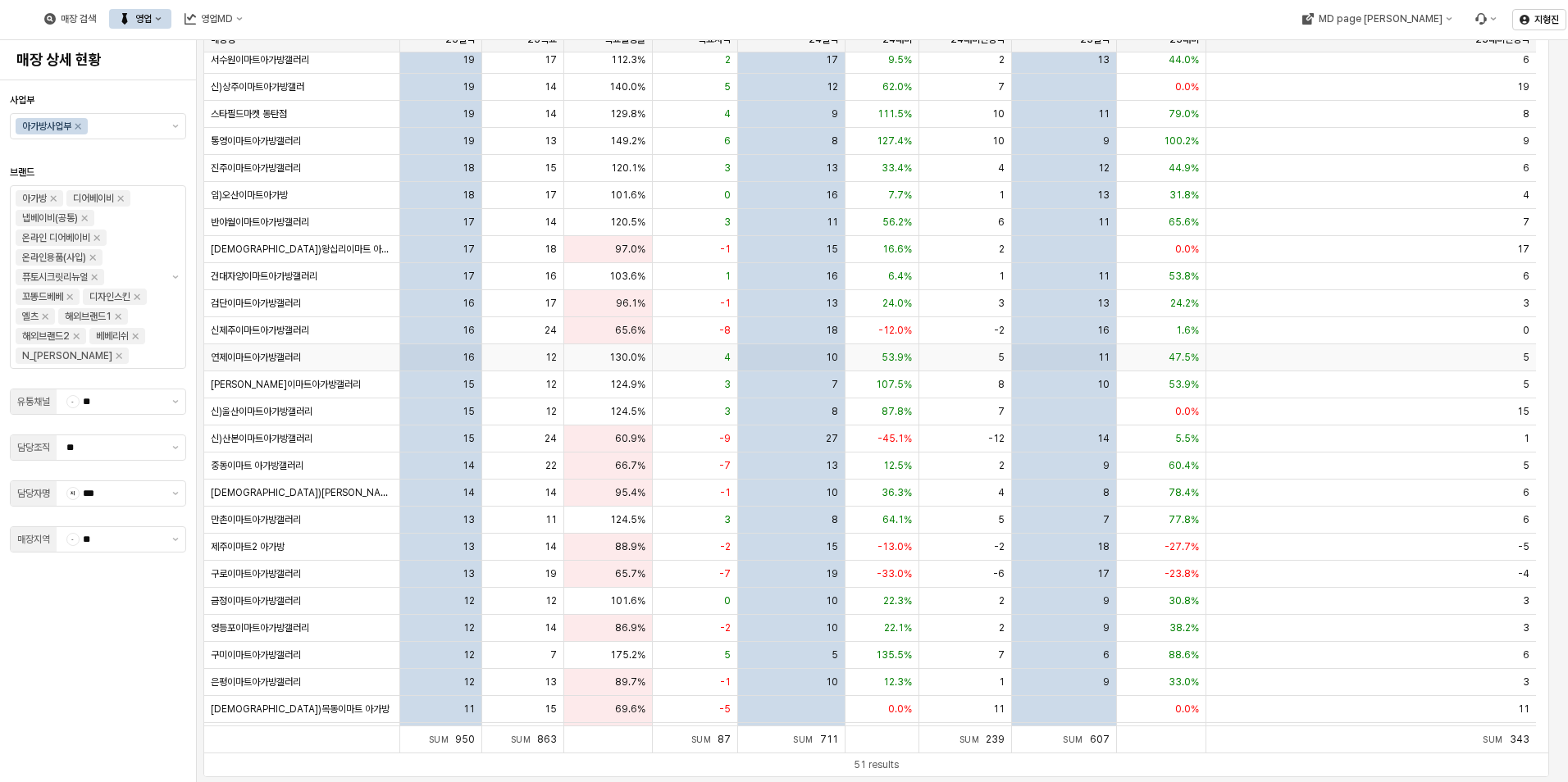
scroll to position [656, 0]
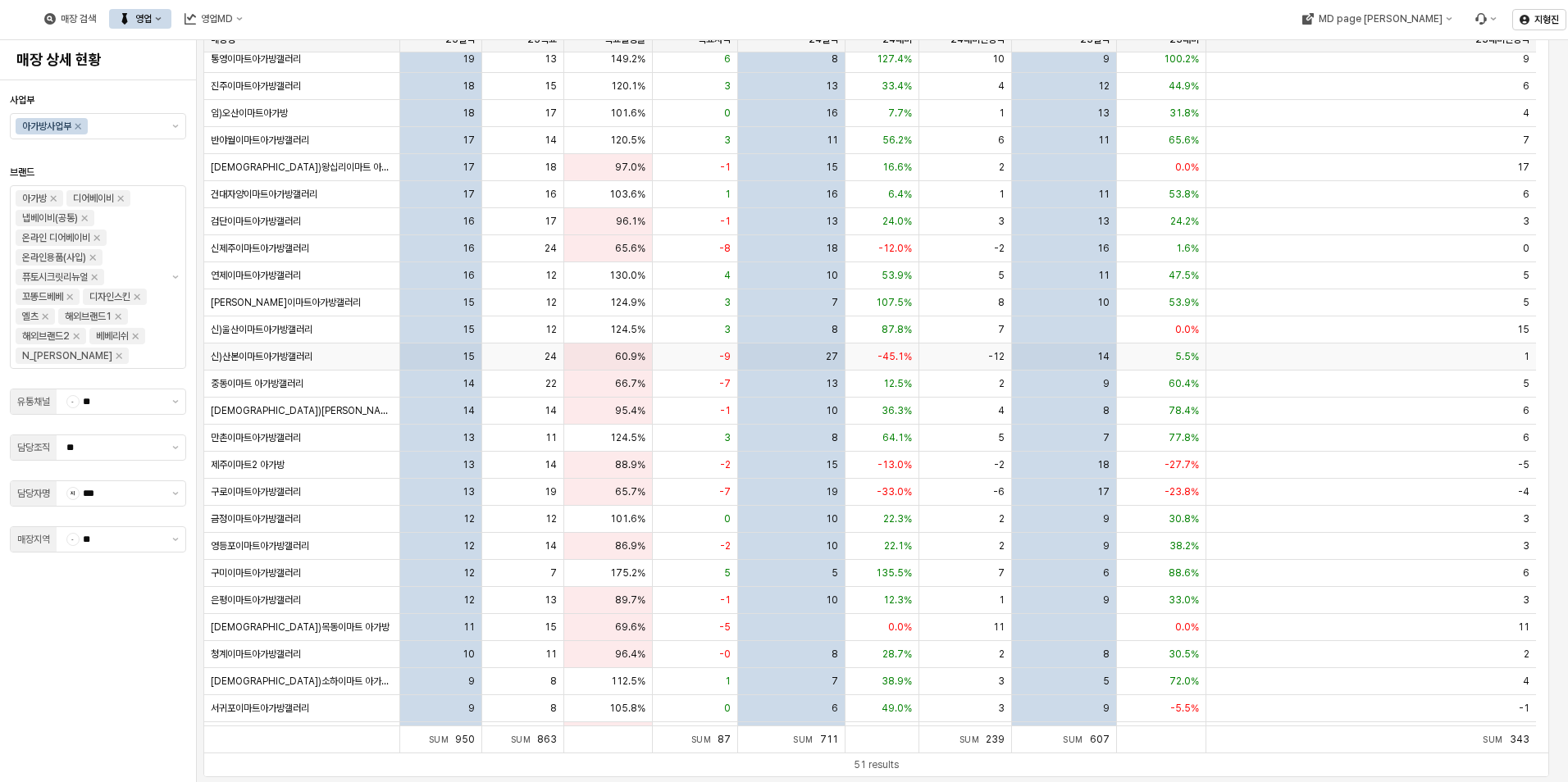
click at [290, 353] on span "신)산본이마트아가방갤러리" at bounding box center [262, 357] width 102 height 13
